Goal: Information Seeking & Learning: Learn about a topic

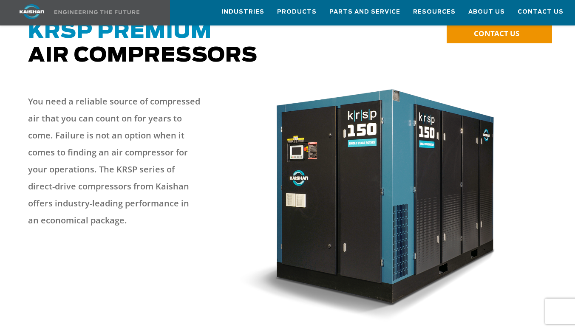
scroll to position [71, 0]
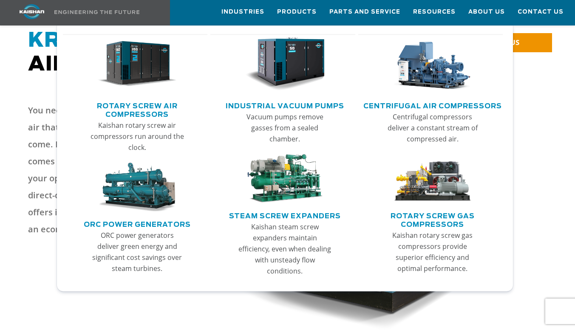
click at [151, 108] on link "Rotary Screw Air Compressors" at bounding box center [137, 109] width 141 height 21
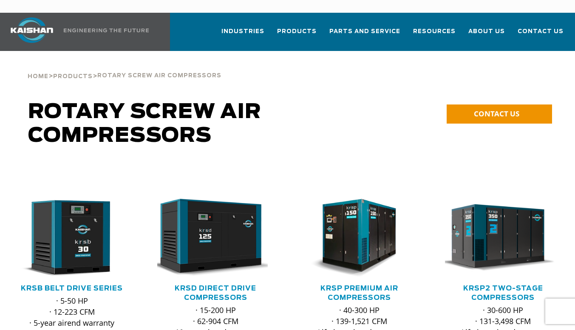
click at [513, 285] on link "KRSP2 Two-Stage Compressors" at bounding box center [503, 293] width 80 height 16
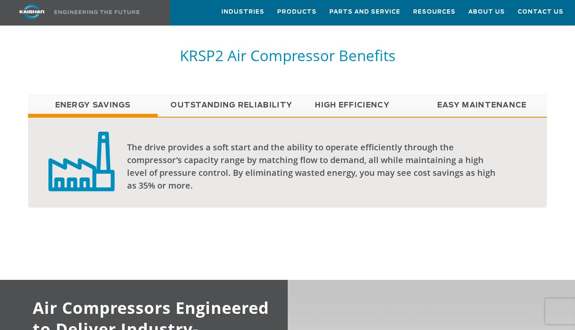
scroll to position [672, 0]
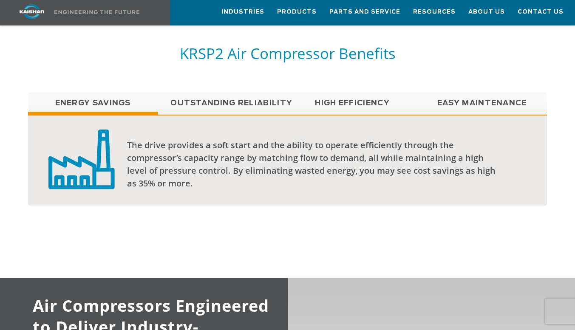
click at [343, 93] on link "High Efficiency" at bounding box center [352, 103] width 130 height 21
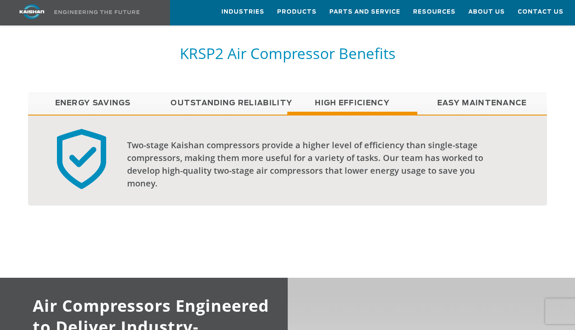
click at [106, 93] on link "Energy Savings" at bounding box center [93, 103] width 130 height 21
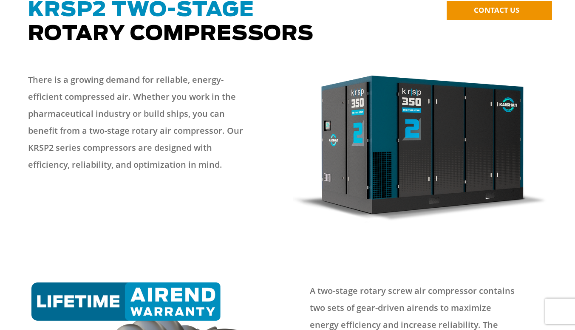
scroll to position [0, 0]
